Goal: Navigation & Orientation: Find specific page/section

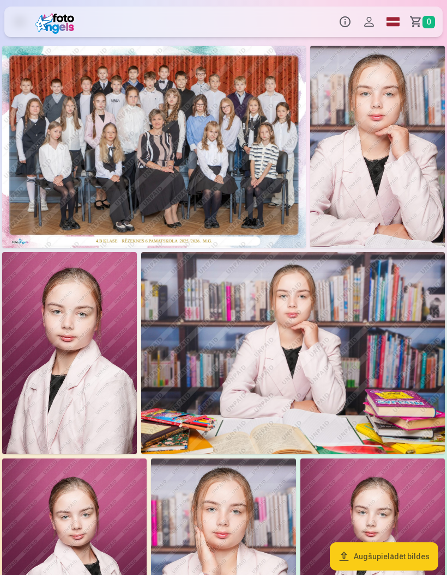
click at [60, 20] on img at bounding box center [56, 22] width 43 height 24
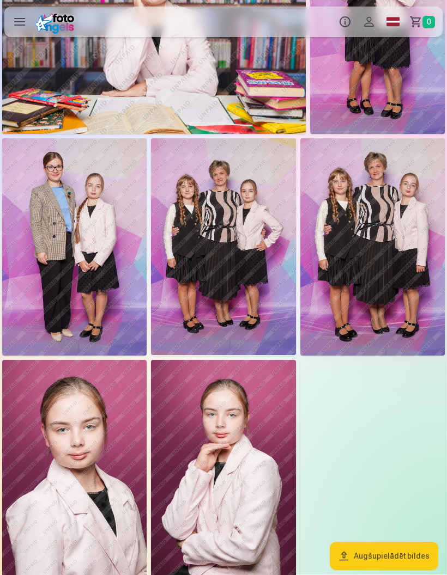
scroll to position [1382, 0]
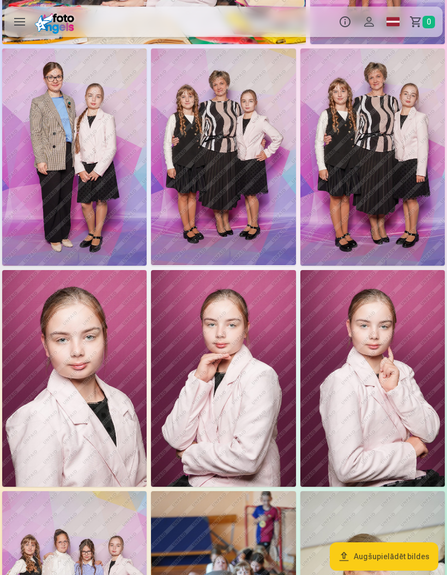
click at [389, 167] on img at bounding box center [372, 156] width 144 height 217
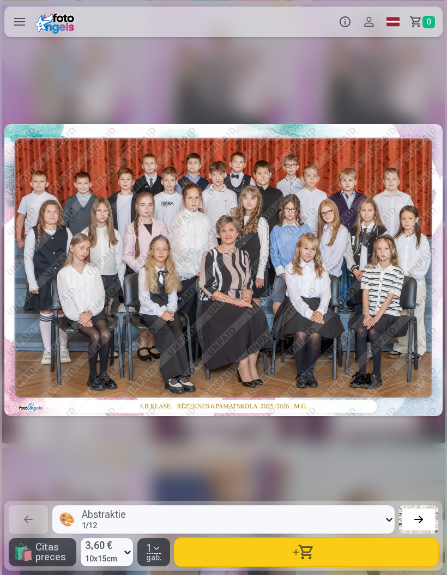
scroll to position [0, 8039]
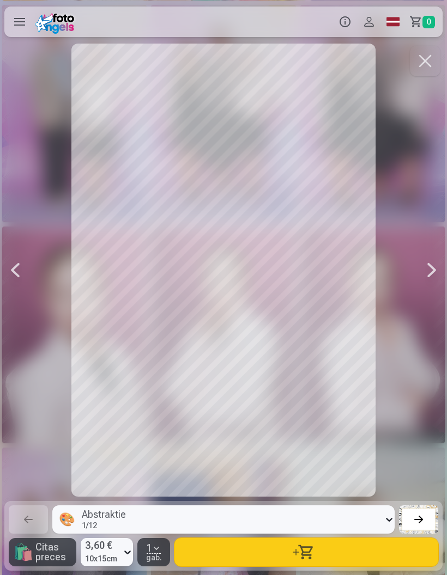
click at [426, 255] on div at bounding box center [431, 270] width 22 height 453
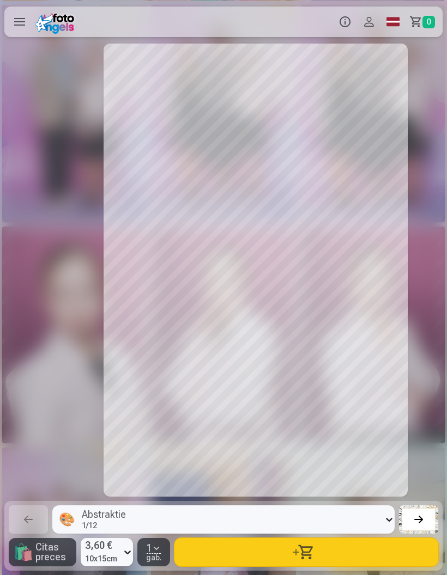
scroll to position [0, 8485]
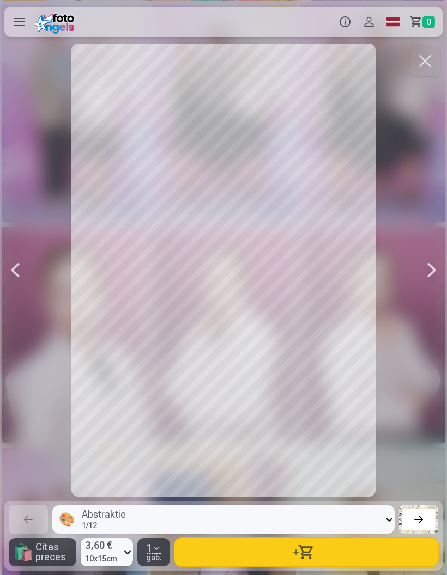
click at [423, 62] on button "button" at bounding box center [425, 61] width 30 height 30
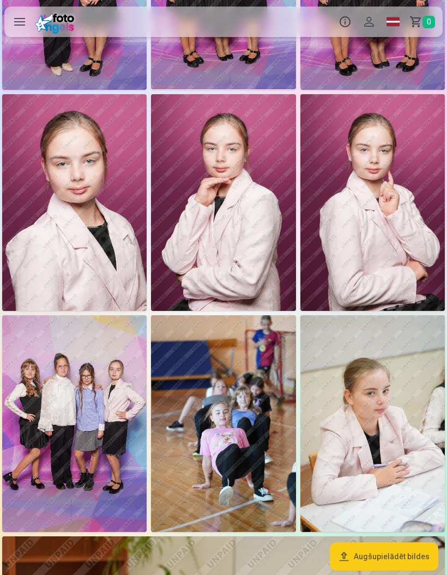
scroll to position [1651, 0]
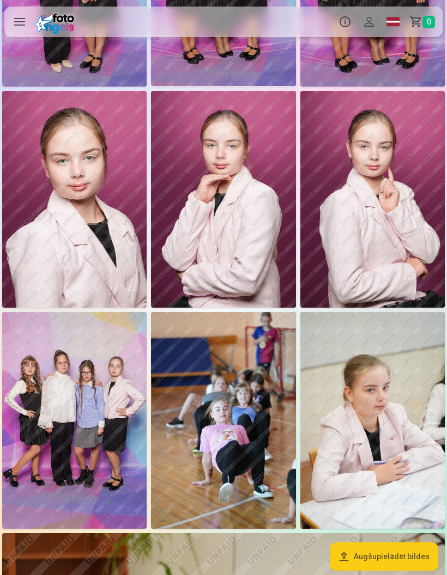
click at [405, 350] on img at bounding box center [372, 420] width 144 height 217
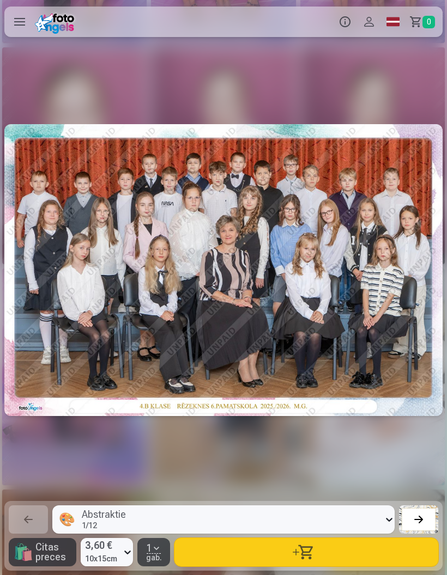
scroll to position [0, 10718]
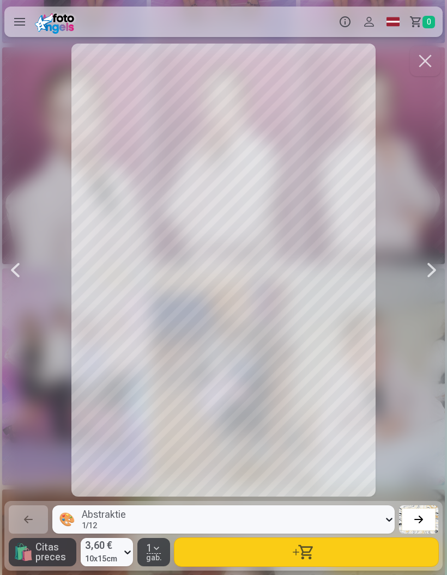
click at [424, 58] on button "button" at bounding box center [425, 61] width 30 height 30
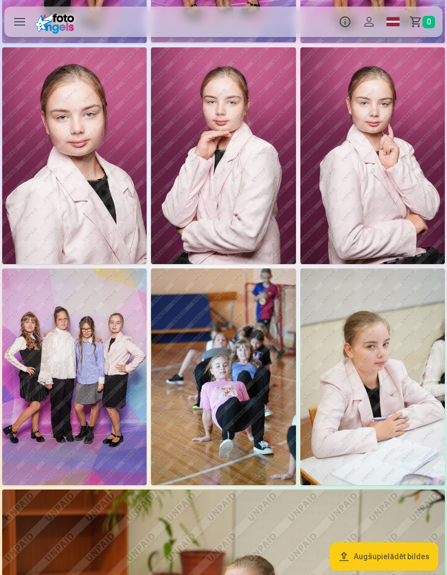
scroll to position [1706, 0]
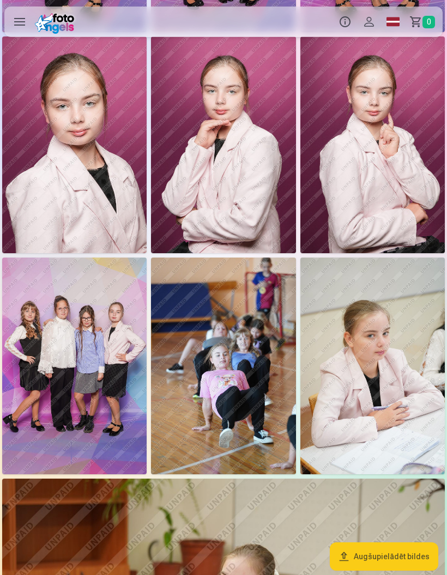
click at [245, 352] on img at bounding box center [223, 366] width 144 height 217
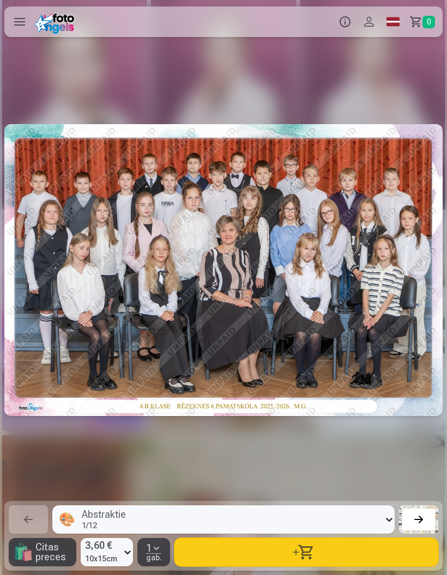
scroll to position [0, 10272]
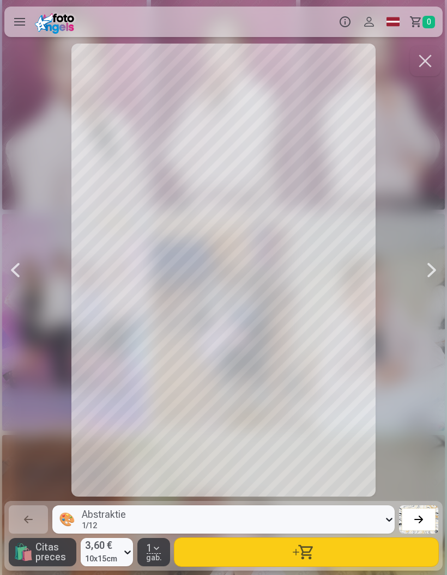
click at [415, 66] on button "button" at bounding box center [425, 61] width 30 height 30
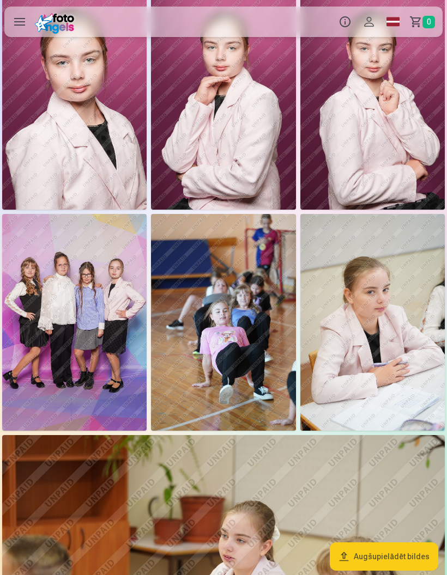
click at [69, 335] on img at bounding box center [74, 322] width 144 height 217
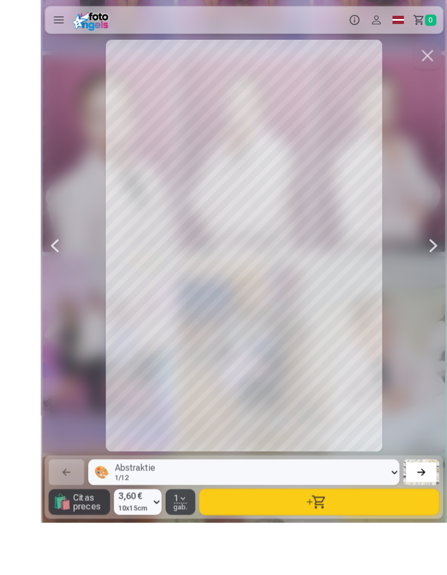
scroll to position [1736, 0]
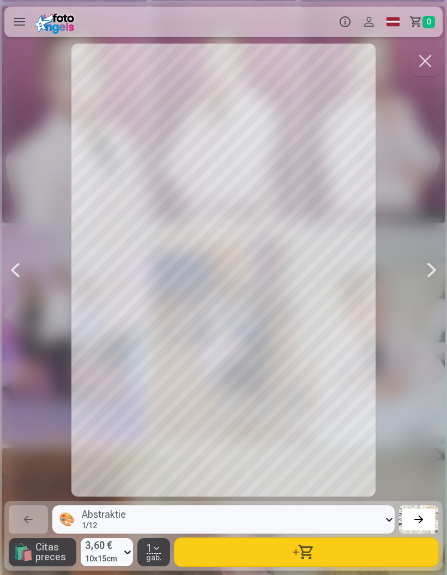
click at [423, 58] on button "button" at bounding box center [425, 61] width 30 height 30
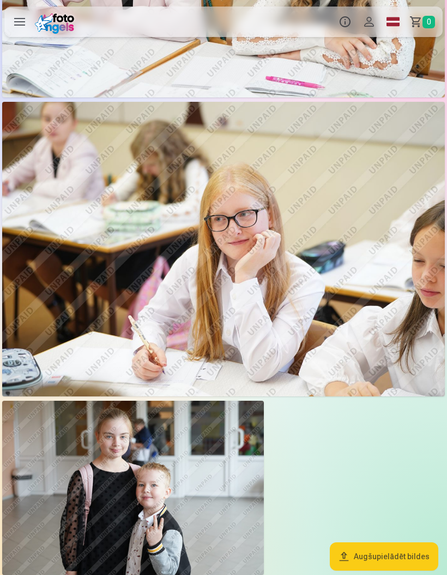
scroll to position [2981, 0]
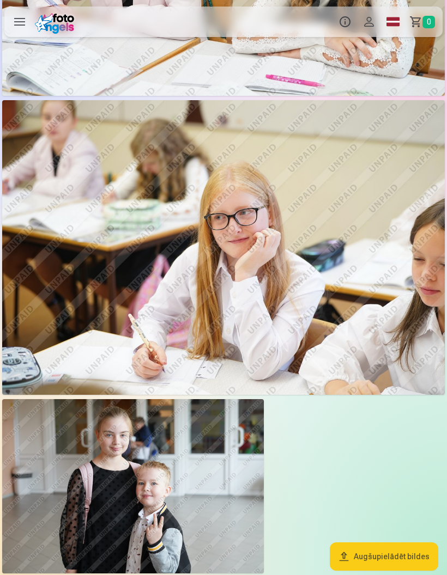
click at [315, 204] on img at bounding box center [223, 247] width 442 height 295
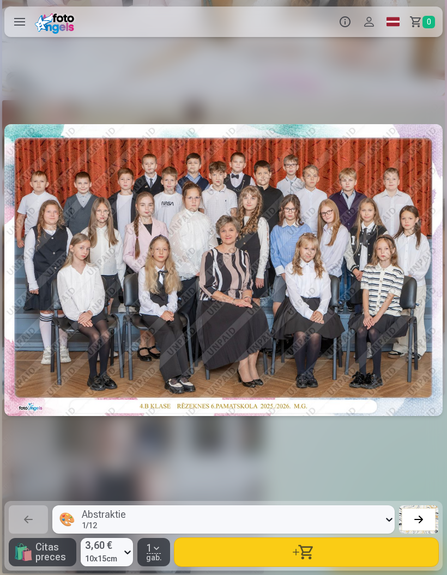
scroll to position [0, 12505]
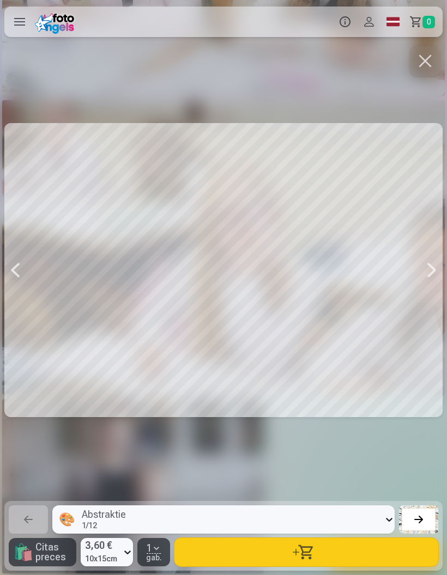
click at [421, 58] on button "button" at bounding box center [425, 61] width 30 height 30
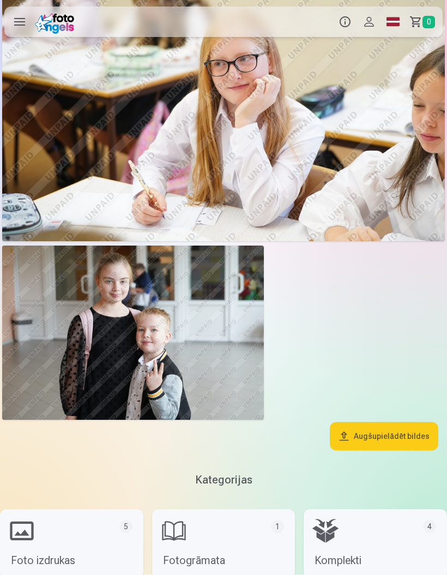
click at [228, 341] on img at bounding box center [132, 333] width 261 height 174
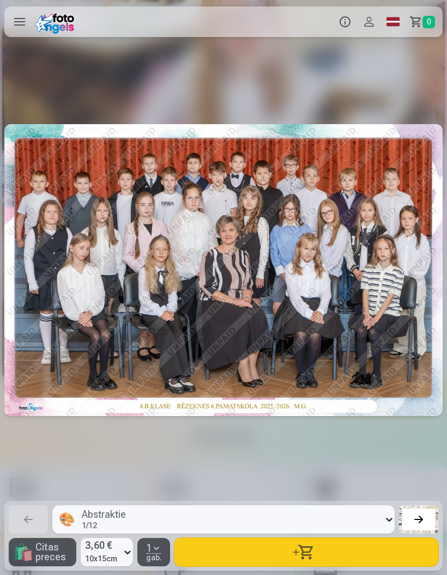
scroll to position [0, 12951]
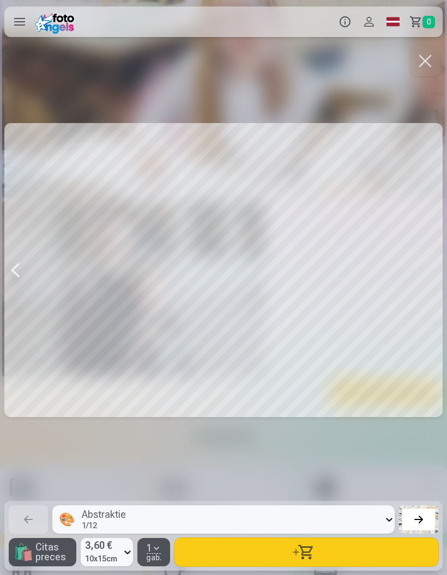
click at [422, 64] on button "button" at bounding box center [425, 61] width 30 height 30
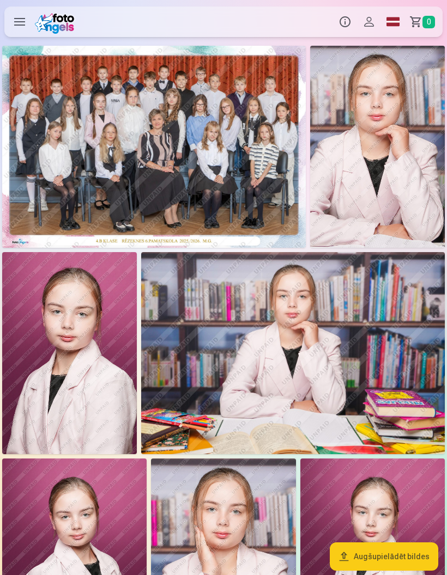
click at [62, 19] on img at bounding box center [56, 22] width 43 height 24
click at [368, 19] on button "Profils" at bounding box center [369, 22] width 24 height 30
click at [373, 16] on button "Profils" at bounding box center [369, 22] width 24 height 30
